Goal: Task Accomplishment & Management: Complete application form

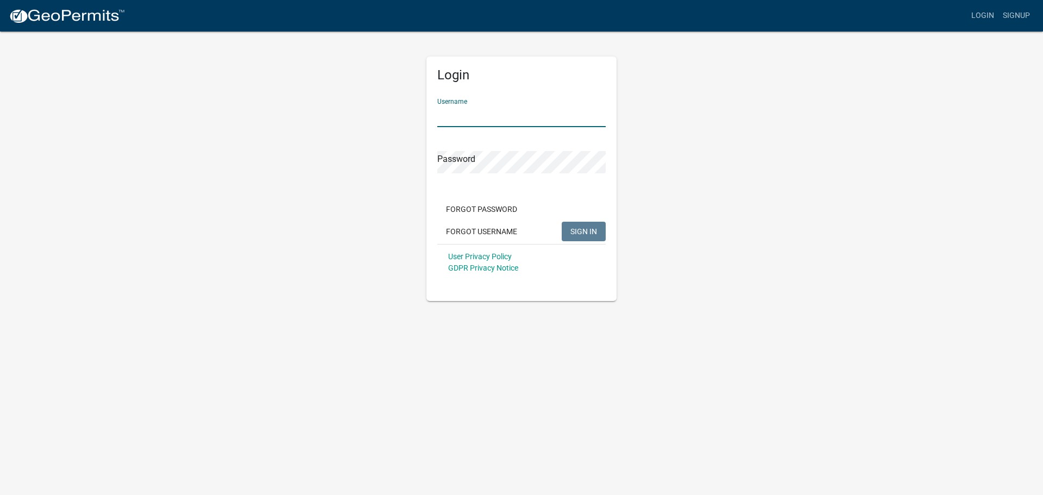
click at [468, 122] on input "Username" at bounding box center [521, 116] width 168 height 22
click at [562, 222] on button "SIGN IN" at bounding box center [584, 232] width 44 height 20
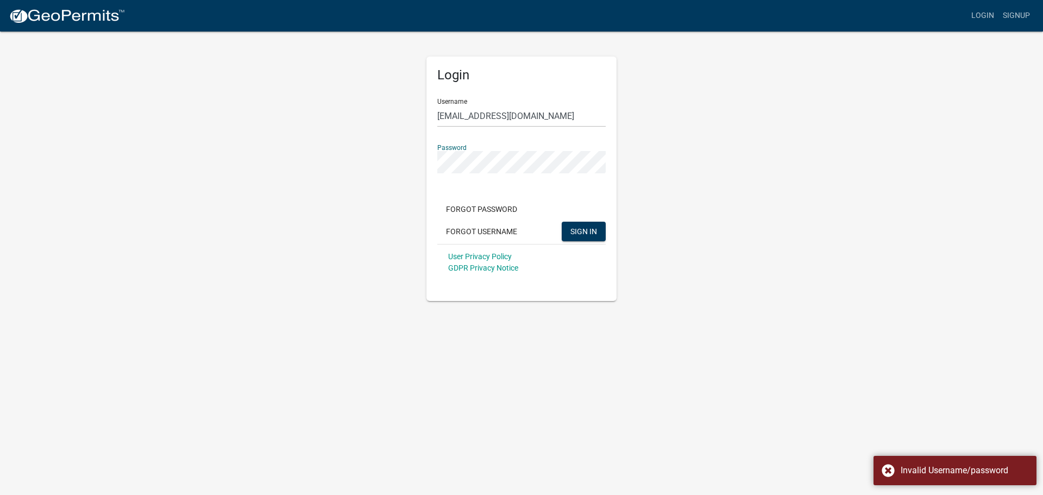
click at [281, 127] on div "Login Username [EMAIL_ADDRESS][DOMAIN_NAME] Password Forgot Password Forgot Use…" at bounding box center [521, 165] width 619 height 270
click at [562, 222] on button "SIGN IN" at bounding box center [584, 232] width 44 height 20
click at [251, 167] on div "Login Username [EMAIL_ADDRESS][DOMAIN_NAME] Password Forgot Password Forgot Use…" at bounding box center [521, 165] width 619 height 270
click at [562, 222] on button "SIGN IN" at bounding box center [584, 232] width 44 height 20
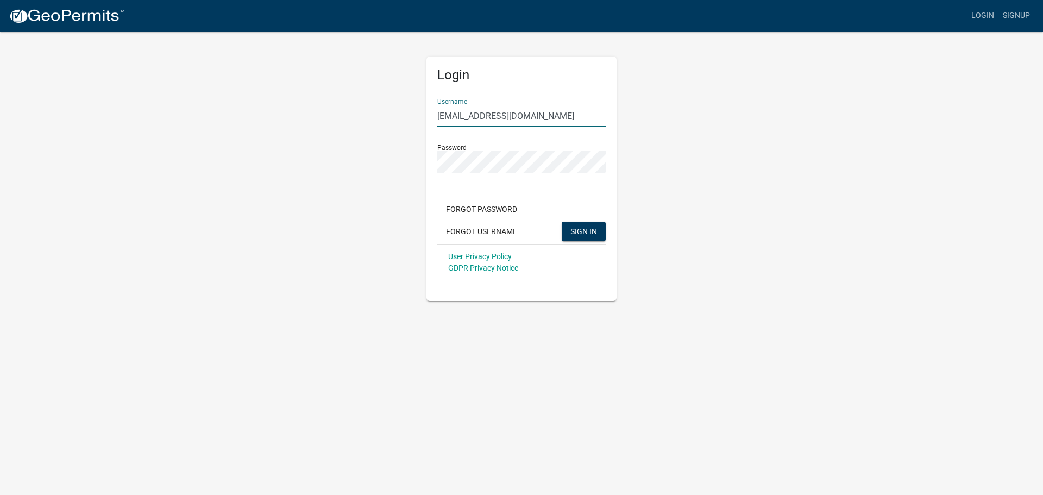
drag, startPoint x: 544, startPoint y: 117, endPoint x: 410, endPoint y: 40, distance: 155.0
click at [463, 114] on input "[EMAIL_ADDRESS][DOMAIN_NAME]" at bounding box center [521, 116] width 168 height 22
type input "llkent"
click at [562, 222] on button "SIGN IN" at bounding box center [584, 232] width 44 height 20
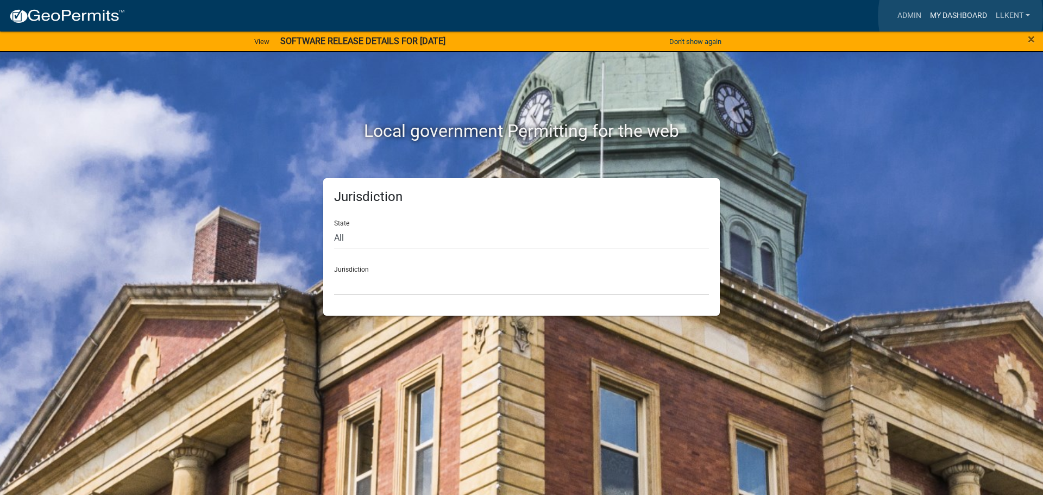
click at [960, 16] on link "My Dashboard" at bounding box center [958, 15] width 66 height 21
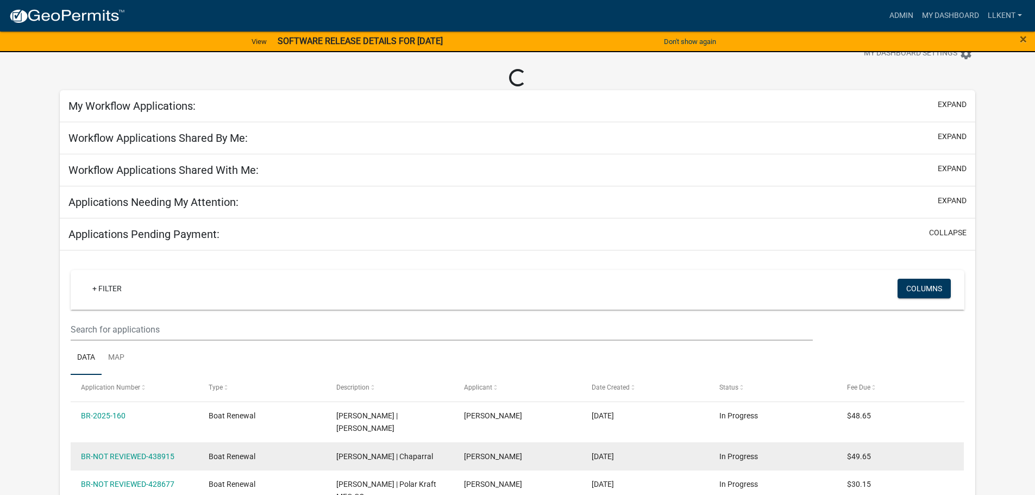
scroll to position [109, 0]
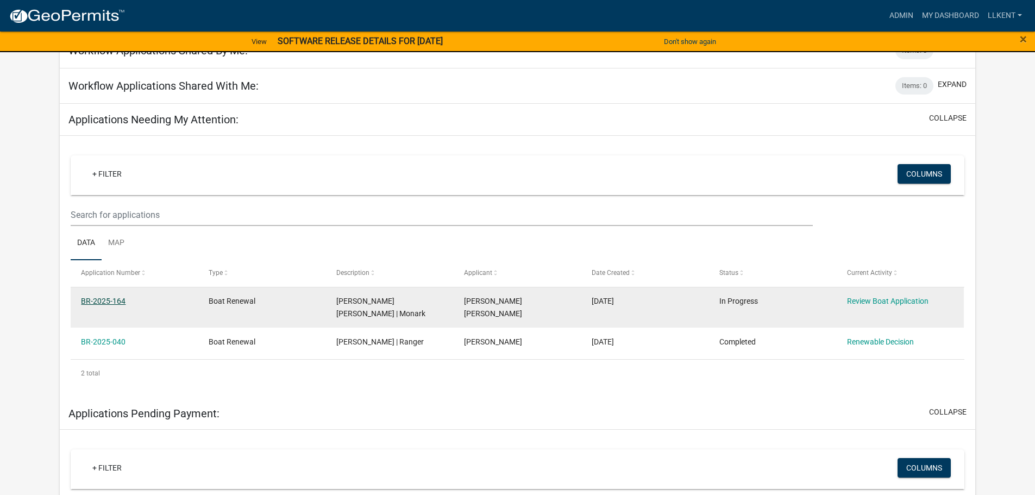
click at [96, 299] on link "BR-2025-164" at bounding box center [103, 301] width 45 height 9
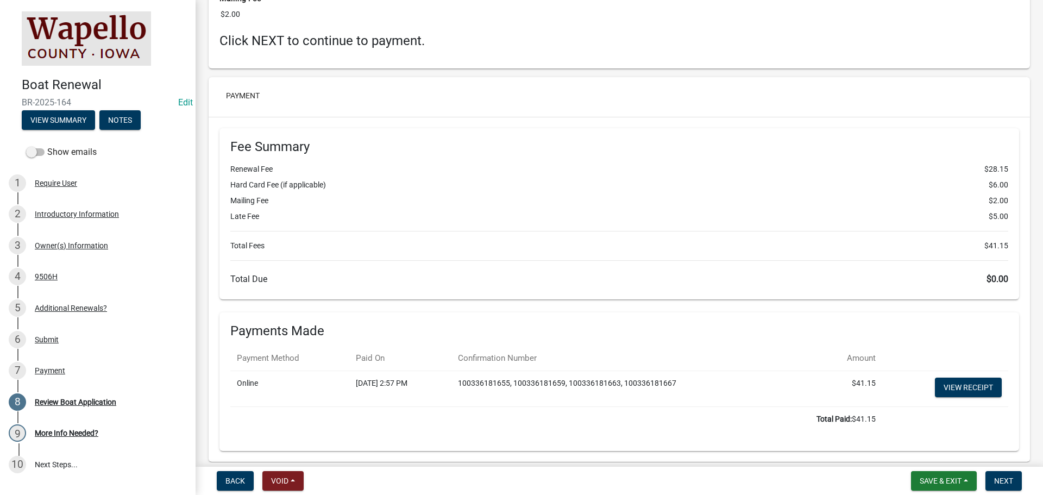
scroll to position [2281, 0]
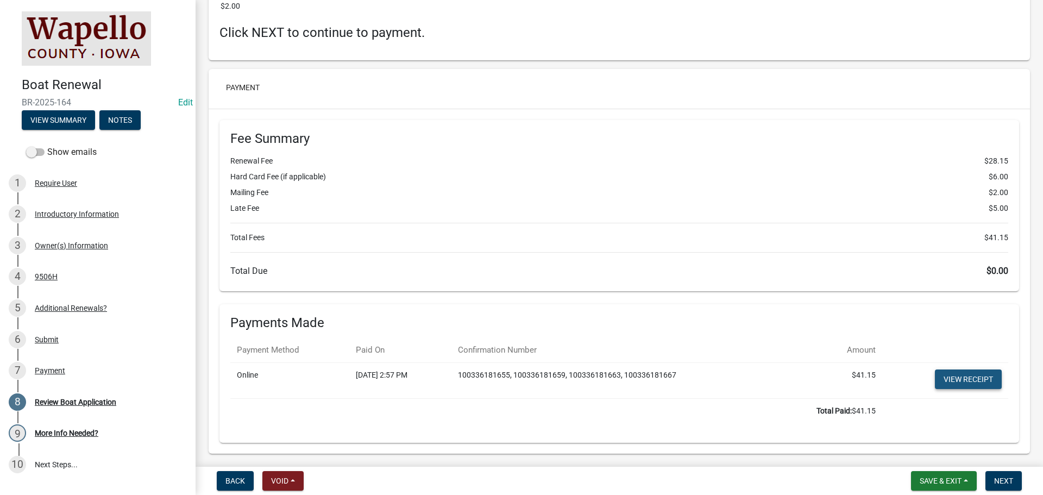
click at [975, 378] on link "View receipt" at bounding box center [968, 379] width 67 height 20
click at [1007, 481] on span "Next" at bounding box center [1003, 480] width 19 height 9
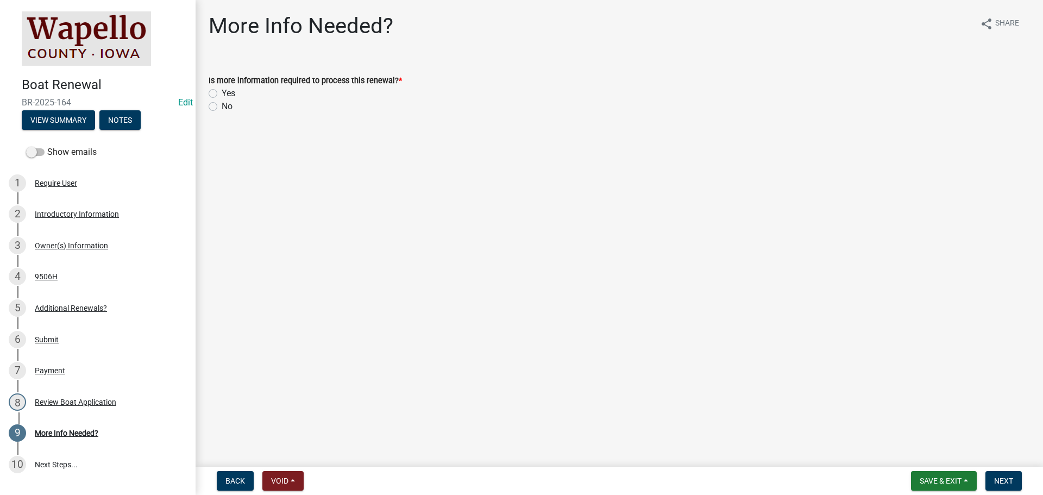
click at [222, 106] on label "No" at bounding box center [227, 106] width 11 height 13
click at [222, 106] on input "No" at bounding box center [225, 103] width 7 height 7
radio input "true"
click at [1016, 476] on button "Next" at bounding box center [1003, 481] width 36 height 20
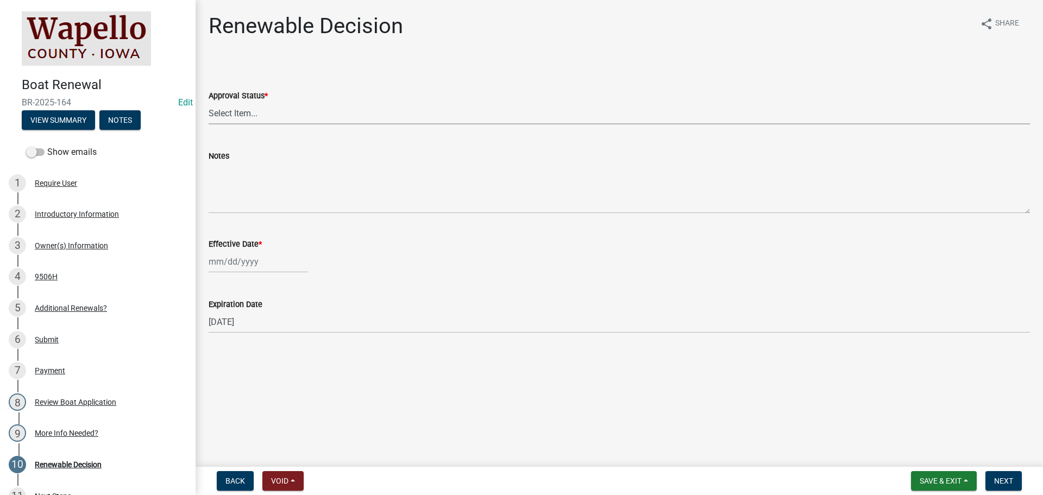
click at [237, 108] on select "Select Item... Approved Denied" at bounding box center [619, 113] width 821 height 22
click at [209, 102] on select "Select Item... Approved Denied" at bounding box center [619, 113] width 821 height 22
select select "0050b312-e2cf-4d5e-a53b-2231a9c94f19"
click at [255, 260] on div at bounding box center [258, 261] width 99 height 22
select select "9"
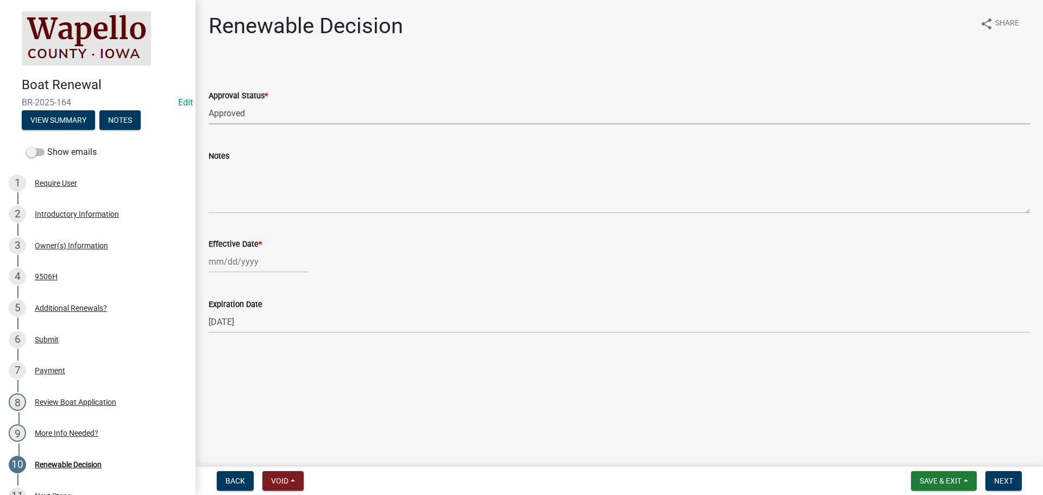
select select "2025"
drag, startPoint x: 219, startPoint y: 352, endPoint x: 311, endPoint y: 352, distance: 92.3
click at [219, 351] on div "15" at bounding box center [219, 353] width 17 height 17
type input "[DATE]"
click at [1006, 486] on button "Next" at bounding box center [1003, 481] width 36 height 20
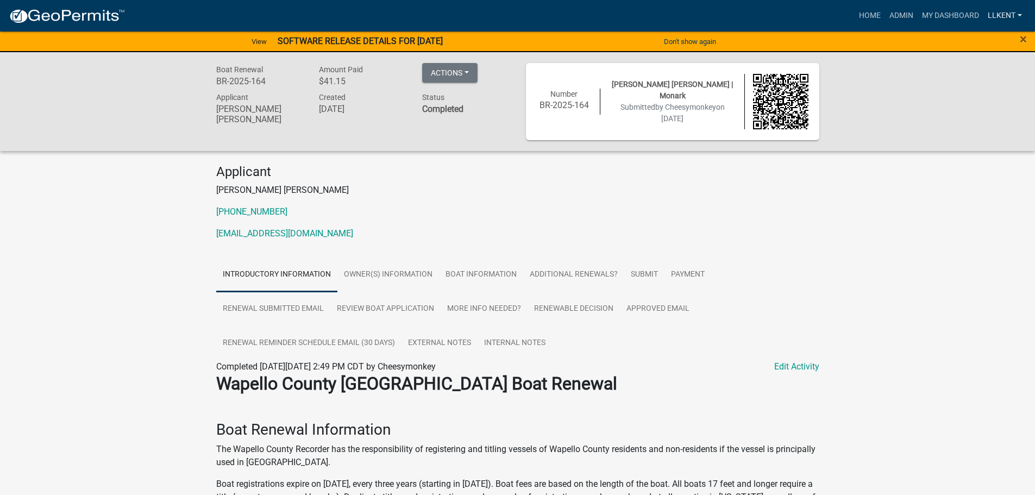
click at [1008, 12] on link "llkent" at bounding box center [1004, 15] width 43 height 21
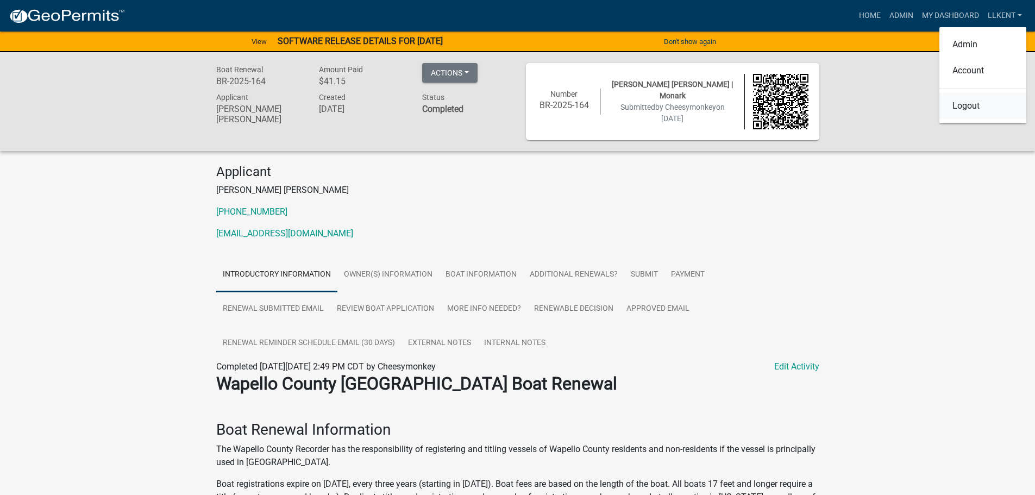
drag, startPoint x: 994, startPoint y: 107, endPoint x: 988, endPoint y: 100, distance: 9.2
click at [994, 107] on link "Logout" at bounding box center [982, 106] width 87 height 26
